Goal: Information Seeking & Learning: Learn about a topic

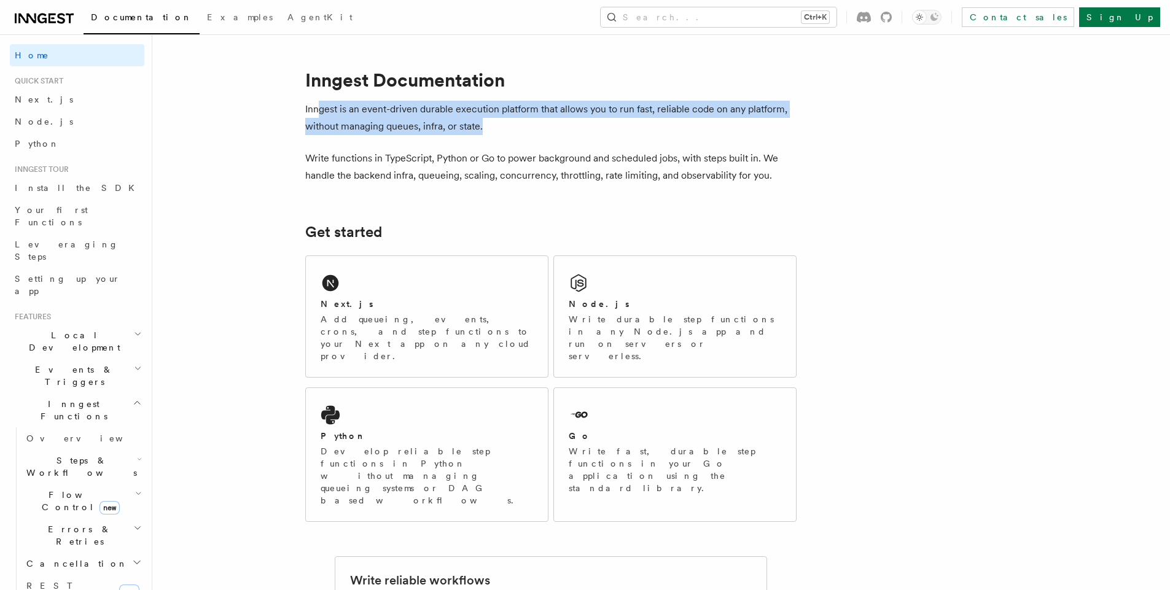
drag, startPoint x: 338, startPoint y: 110, endPoint x: 828, endPoint y: 127, distance: 489.9
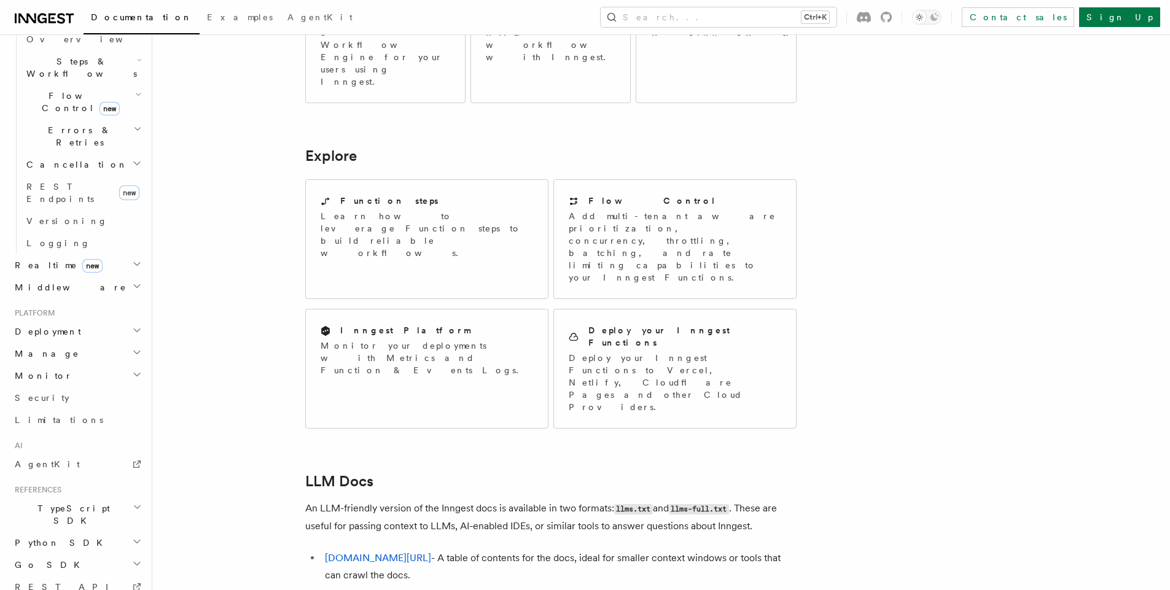
scroll to position [417, 0]
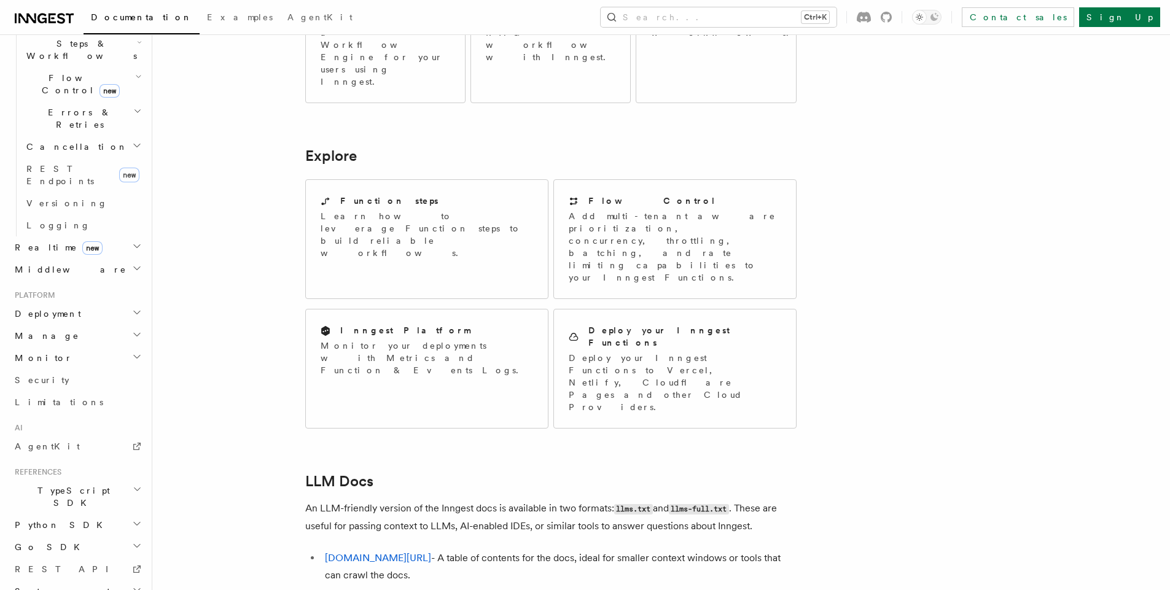
click at [727, 29] on div "Documentation Examples AgentKit Search... Ctrl+K Contact sales Sign Up" at bounding box center [585, 17] width 1170 height 34
click at [735, 22] on button "Search... Ctrl+K" at bounding box center [719, 17] width 236 height 20
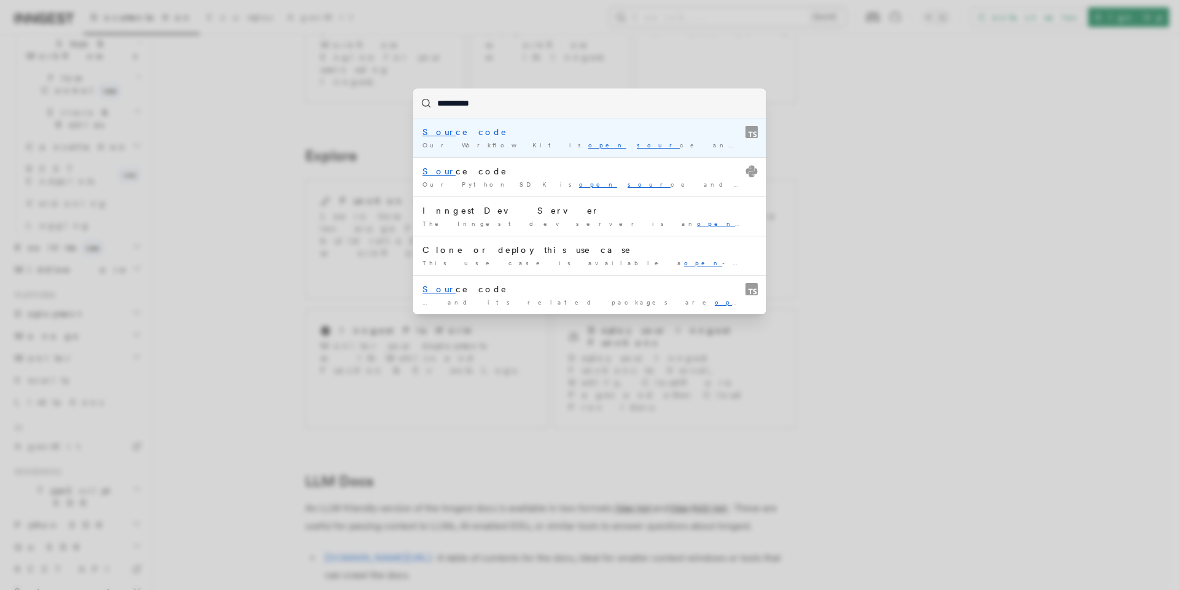
type input "**********"
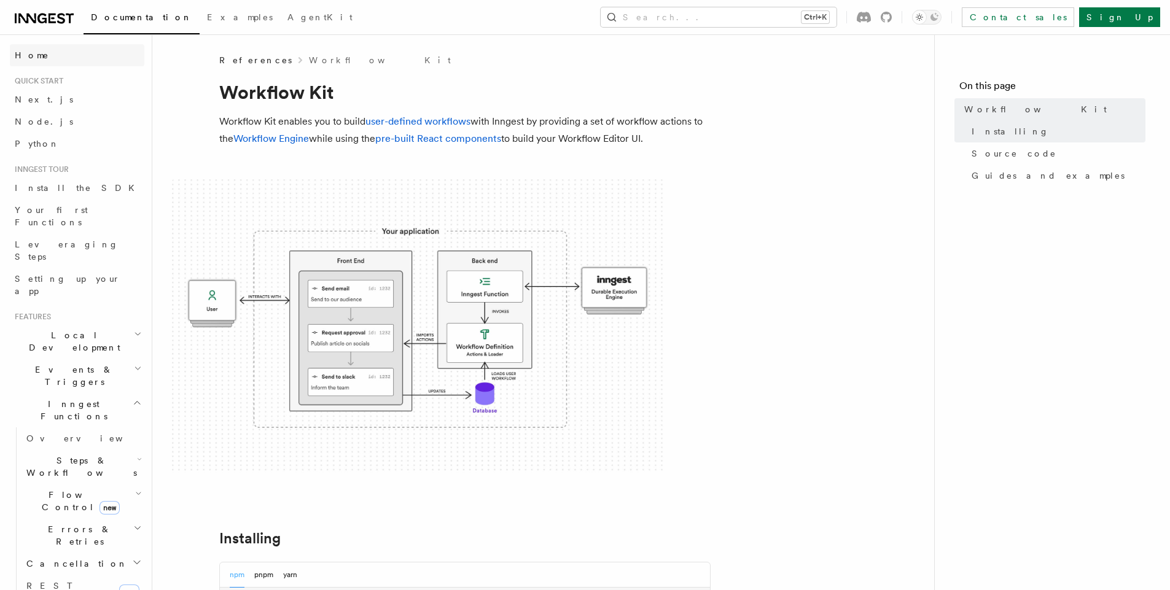
click at [43, 52] on link "Home" at bounding box center [77, 55] width 135 height 22
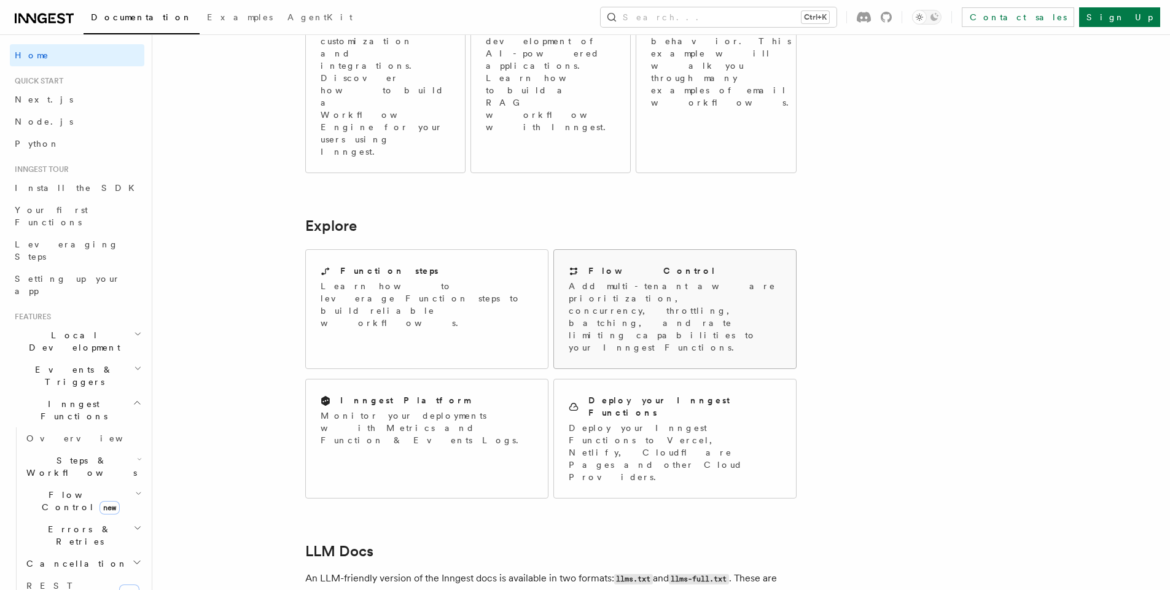
scroll to position [885, 0]
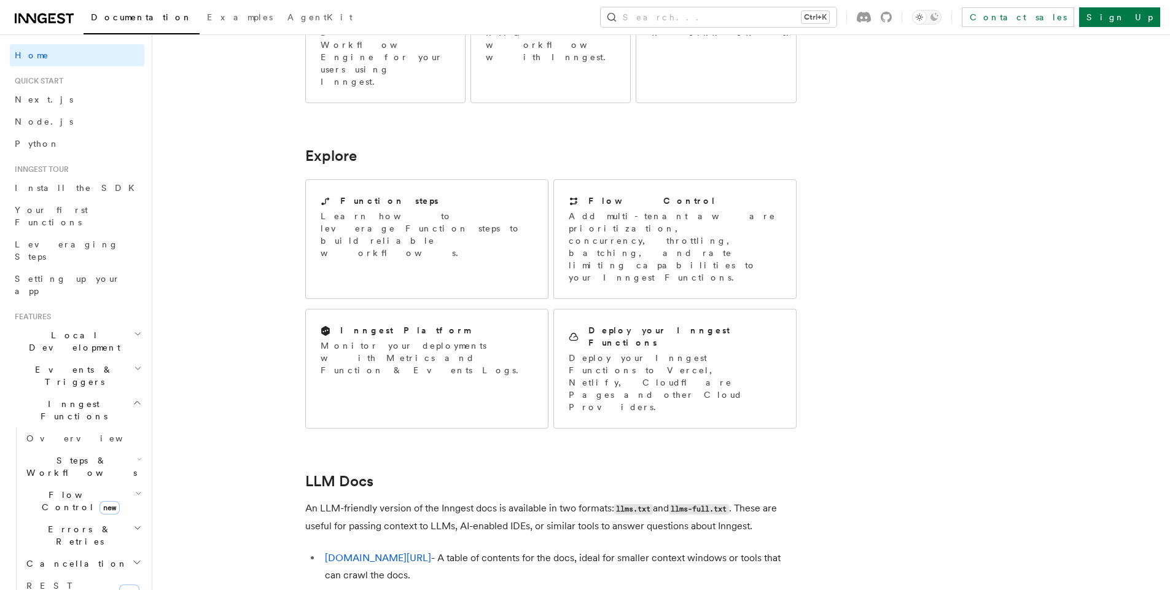
click at [133, 398] on icon "button" at bounding box center [137, 403] width 9 height 10
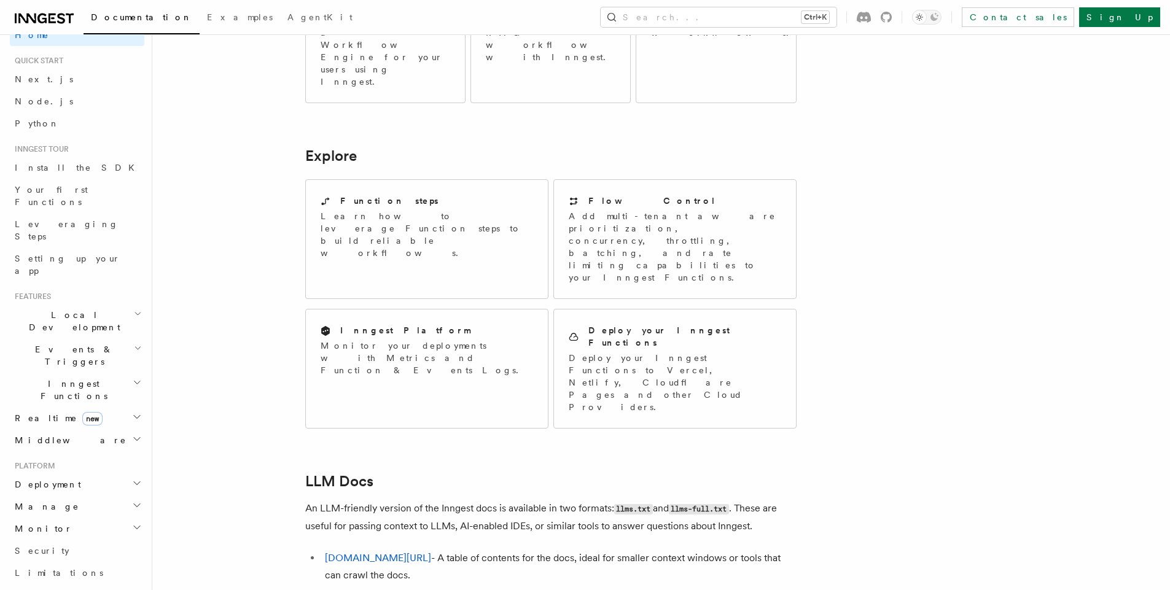
scroll to position [17, 0]
click at [90, 377] on h2 "Inngest Functions" at bounding box center [77, 394] width 135 height 34
click at [69, 438] on span "Steps & Workflows" at bounding box center [79, 450] width 115 height 25
click at [72, 472] on span "Overview" at bounding box center [101, 478] width 127 height 12
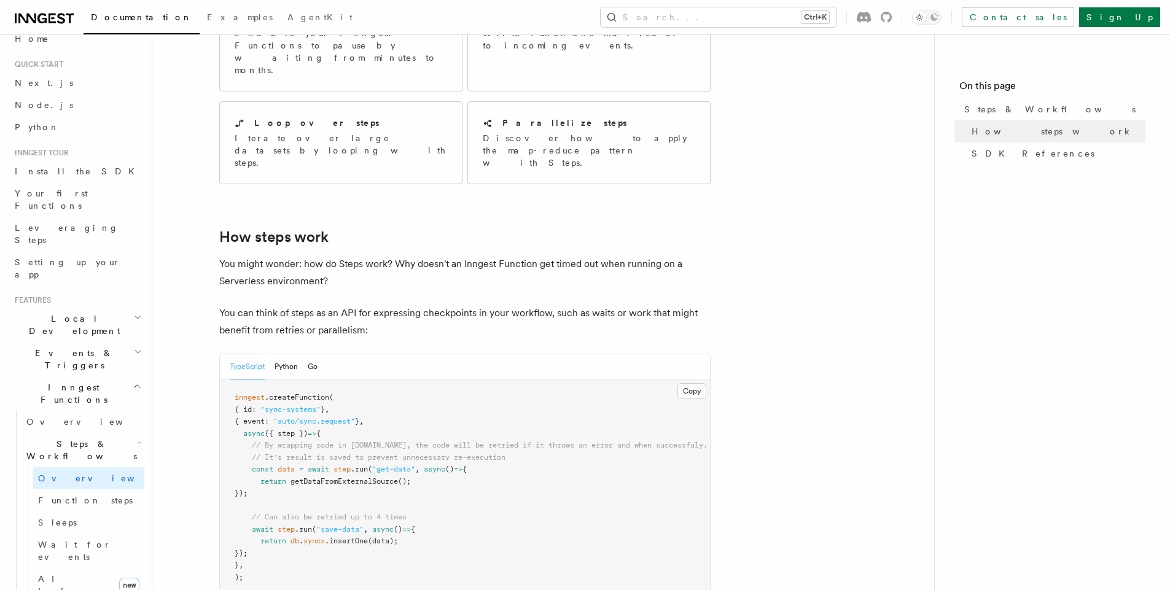
scroll to position [221, 0]
